Goal: Information Seeking & Learning: Learn about a topic

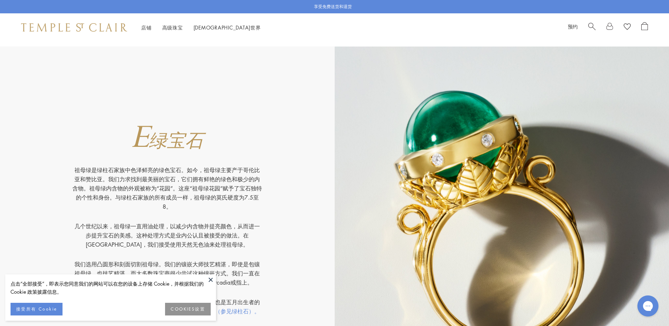
scroll to position [2212, 0]
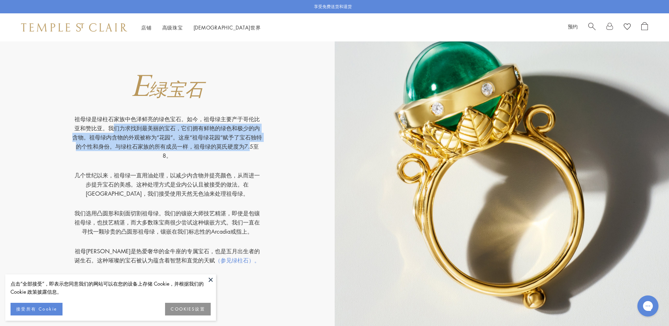
drag, startPoint x: 204, startPoint y: 118, endPoint x: 163, endPoint y: 147, distance: 50.4
click at [163, 147] on font "祖母绿是绿柱石家族中色泽鲜亮的绿色宝石。如今，祖母绿主要产于哥伦比亚和赞比亚。我们力求找到最美丽的宝石，它们拥有鲜艳的绿色和极少的内含物。祖母绿内含物的外观被…" at bounding box center [167, 137] width 190 height 44
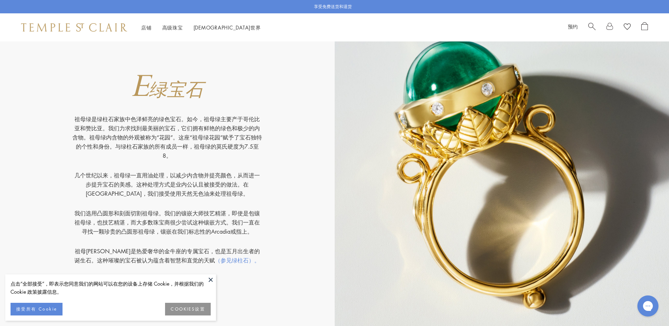
click at [238, 156] on p "祖母绿是绿柱石家族中色泽鲜亮的绿色宝石。如今，祖母绿主要产于哥伦比亚和赞比亚。我们力求找到最美丽的宝石，它们拥有鲜艳的绿色和极少的内含物。祖母绿内含物的外观被…" at bounding box center [167, 142] width 190 height 56
drag, startPoint x: 204, startPoint y: 119, endPoint x: 168, endPoint y: 156, distance: 51.2
click at [168, 156] on font "祖母绿是绿柱石家族中色泽鲜亮的绿色宝石。如今，祖母绿主要产于哥伦比亚和赞比亚。我们力求找到最美丽的宝石，它们拥有鲜艳的绿色和极少的内含物。祖母绿内含物的外观被…" at bounding box center [167, 137] width 190 height 44
copy font "祖母绿主要产于哥伦比亚和赞比亚。我们力求找到最美丽的宝石，它们拥有鲜艳的绿色和极少的内含物。祖母绿内含物的外观被称为“花园”。这座“祖母绿花园”赋予了宝石独特…"
click at [447, 225] on img at bounding box center [502, 171] width 335 height 352
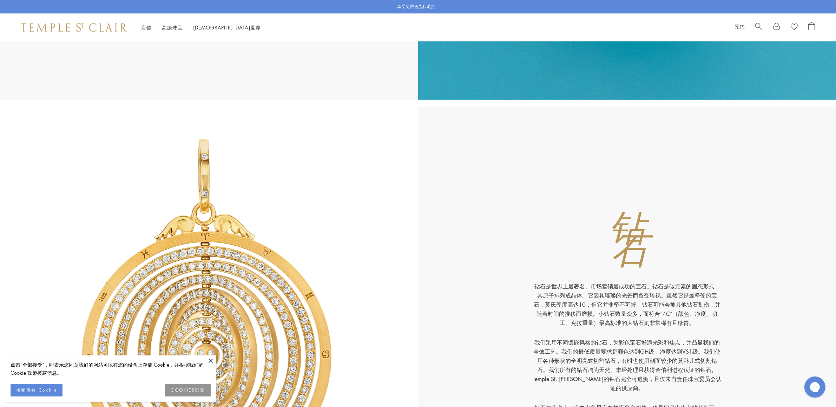
scroll to position [2188, 0]
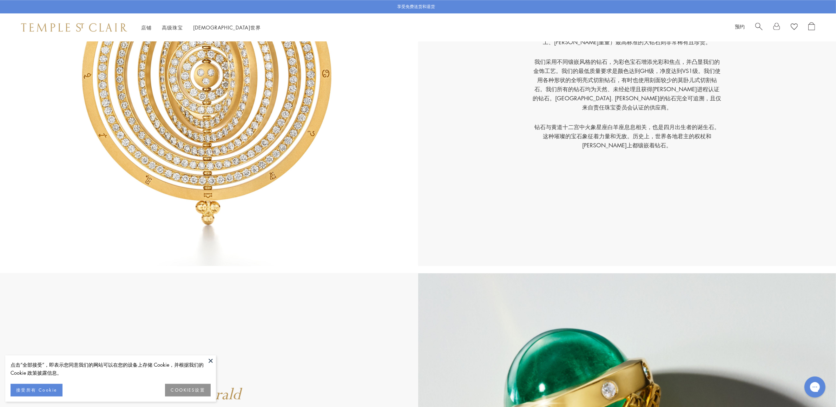
scroll to position [2722, 0]
